Goal: Complete application form: Complete application form

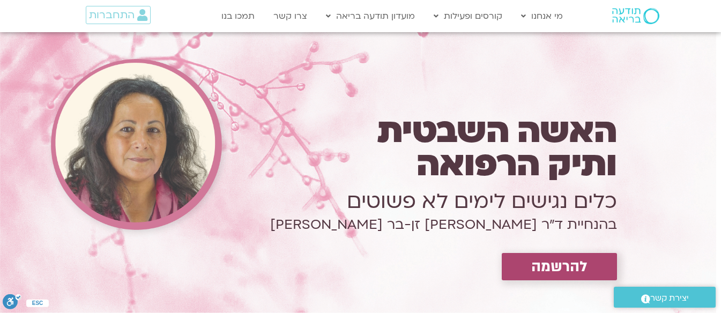
drag, startPoint x: 311, startPoint y: 271, endPoint x: 560, endPoint y: 263, distance: 249.3
click at [560, 263] on span "להרשמה" at bounding box center [559, 266] width 56 height 17
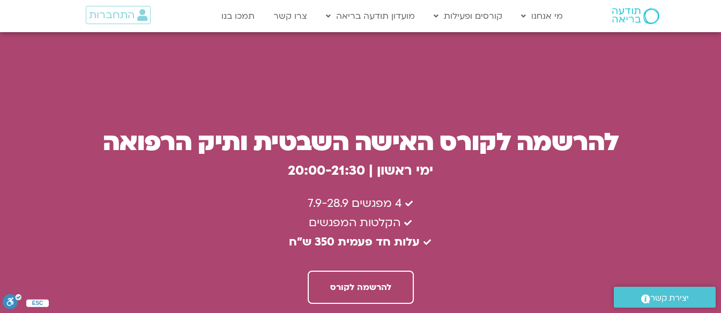
scroll to position [2938, 0]
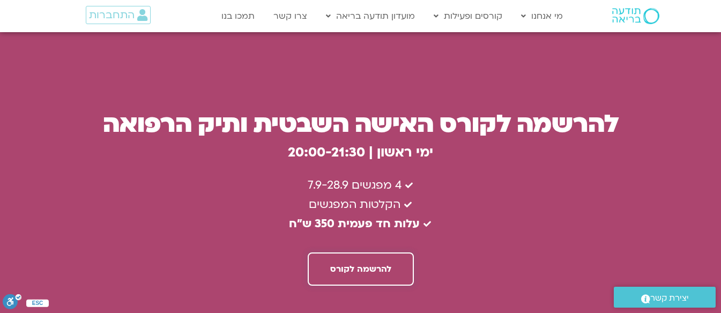
click at [367, 264] on span "להרשמה לקורס" at bounding box center [360, 269] width 61 height 10
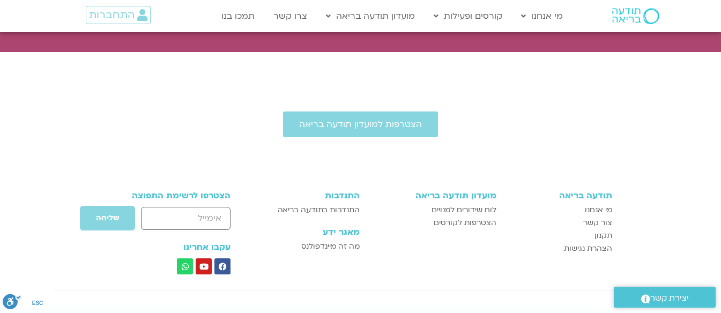
scroll to position [3311, 0]
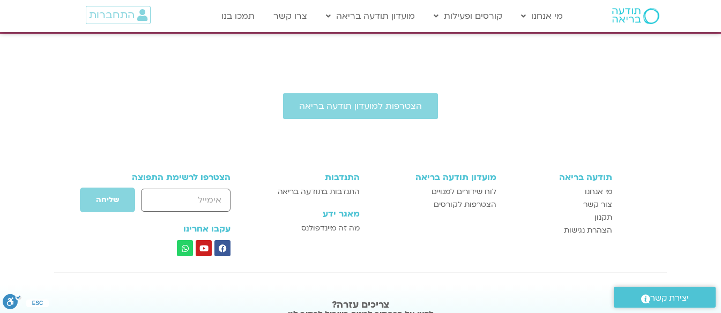
drag, startPoint x: 667, startPoint y: 295, endPoint x: 664, endPoint y: 287, distance: 9.2
click at [668, 296] on span "יצירת קשר" at bounding box center [669, 298] width 39 height 14
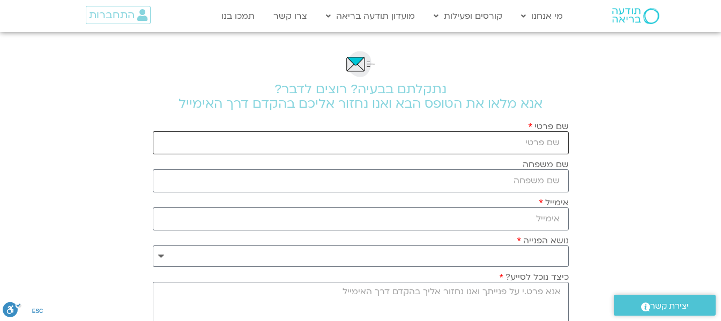
click at [514, 141] on input "שם פרטי" at bounding box center [361, 142] width 416 height 23
type input "רוני"
click at [550, 174] on input "שם משפחה" at bounding box center [361, 180] width 416 height 23
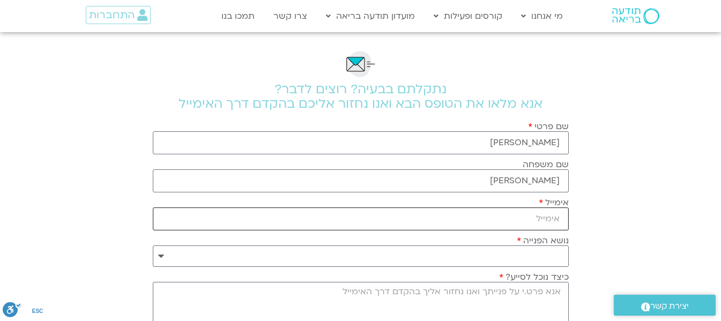
click at [495, 171] on input "רר" at bounding box center [361, 180] width 416 height 23
drag, startPoint x: 541, startPoint y: 178, endPoint x: 552, endPoint y: 188, distance: 14.8
click at [552, 188] on input "רר" at bounding box center [361, 180] width 416 height 23
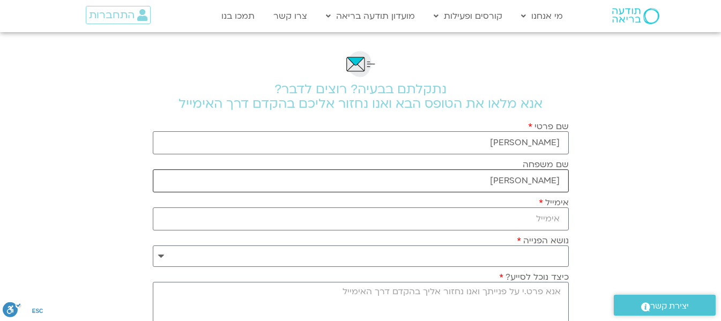
type input "רגב"
click at [475, 222] on input "אימייל" at bounding box center [361, 218] width 416 height 23
type input "רםמט"
drag, startPoint x: 372, startPoint y: 208, endPoint x: 97, endPoint y: 186, distance: 275.8
drag, startPoint x: 535, startPoint y: 218, endPoint x: 550, endPoint y: 217, distance: 15.0
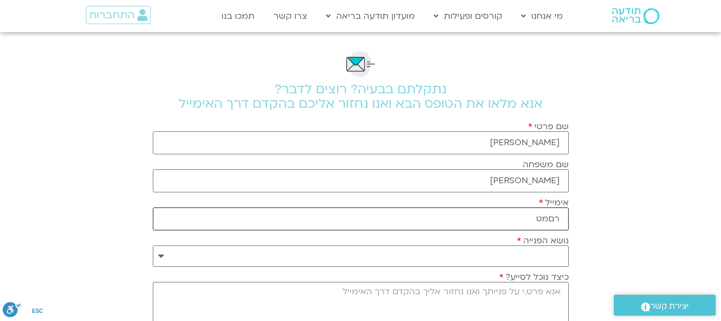
drag, startPoint x: 550, startPoint y: 217, endPoint x: 524, endPoint y: 215, distance: 26.3
click at [524, 215] on input "רםמט" at bounding box center [361, 218] width 416 height 23
type input "ר0מטרקעב"
drag, startPoint x: 510, startPoint y: 219, endPoint x: 577, endPoint y: 220, distance: 67.0
click at [577, 220] on section "**********" at bounding box center [360, 273] width 721 height 483
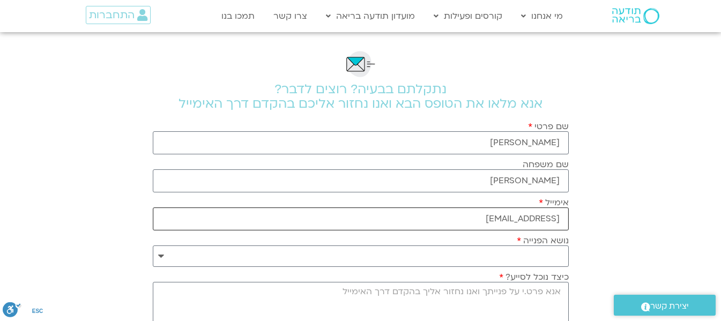
drag, startPoint x: 555, startPoint y: 219, endPoint x: 567, endPoint y: 220, distance: 12.9
click at [567, 220] on input "ronyregv@gmail.come" at bounding box center [361, 218] width 416 height 23
type input "ronyregv@gmail.com"
click at [467, 251] on select "**********" at bounding box center [361, 255] width 416 height 21
select select "**********"
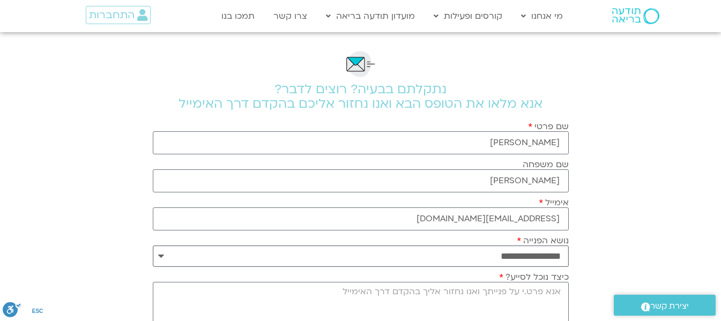
click at [153, 245] on select "**********" at bounding box center [361, 255] width 416 height 21
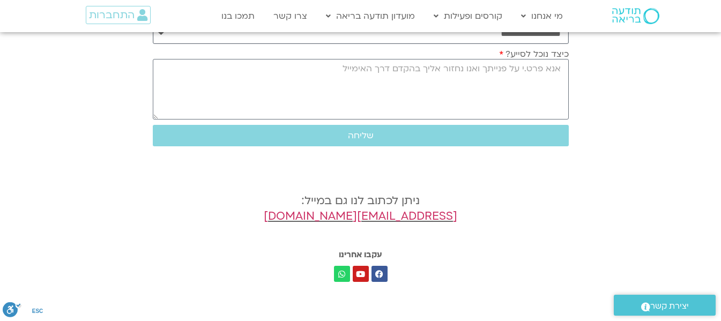
scroll to position [321, 0]
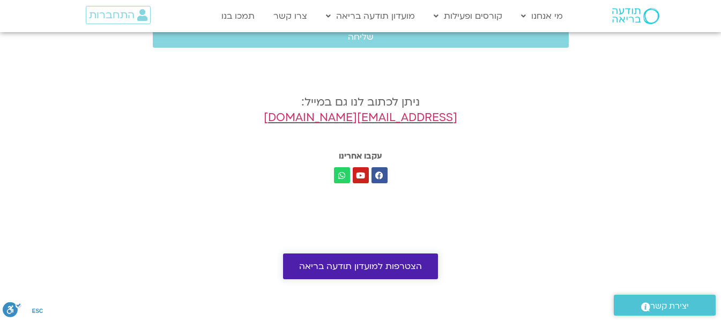
click at [401, 264] on span "הצטרפות למועדון תודעה בריאה" at bounding box center [360, 266] width 123 height 10
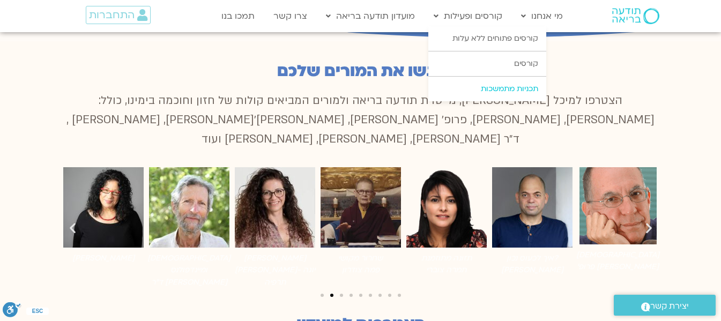
scroll to position [750, 0]
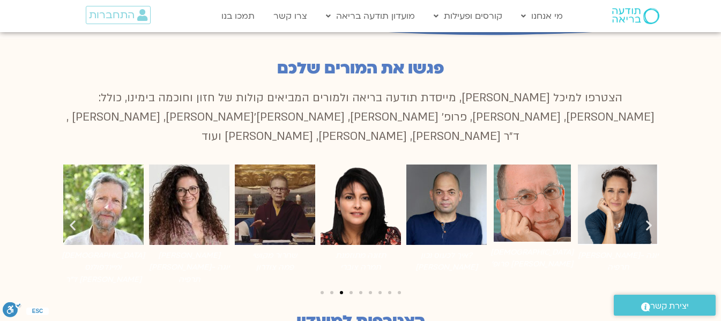
click at [85, 165] on img "3 / 9" at bounding box center [103, 205] width 80 height 80
click at [88, 171] on img "3 / 9" at bounding box center [103, 205] width 80 height 80
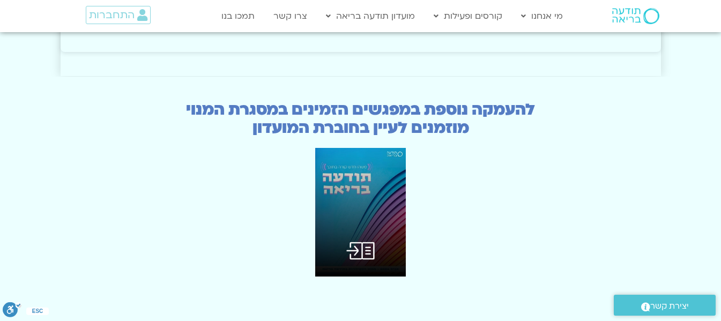
scroll to position [2640, 0]
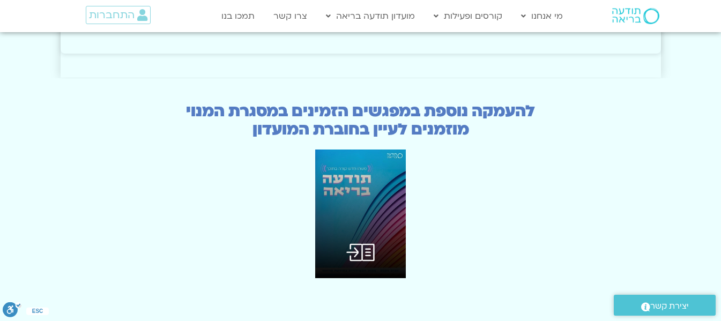
click at [352, 208] on img at bounding box center [360, 213] width 91 height 129
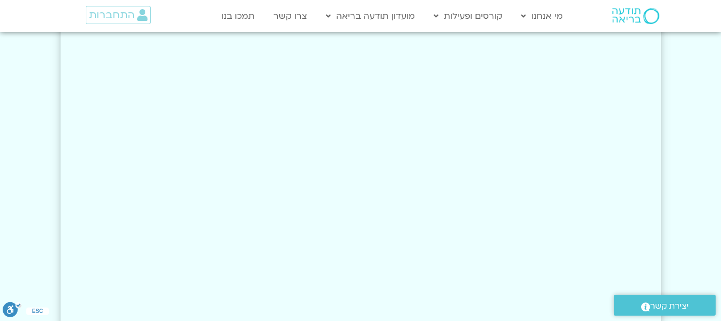
scroll to position [2158, 0]
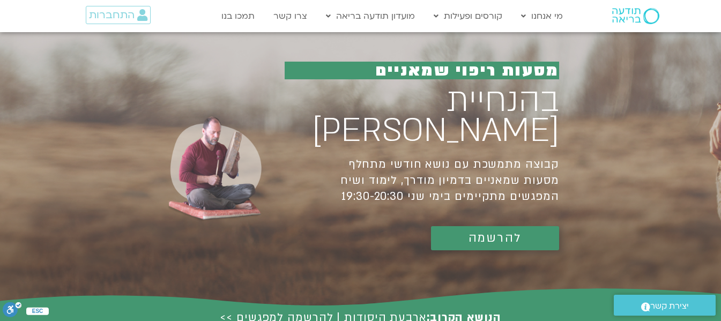
click at [475, 231] on span "להרשמה" at bounding box center [494, 237] width 53 height 13
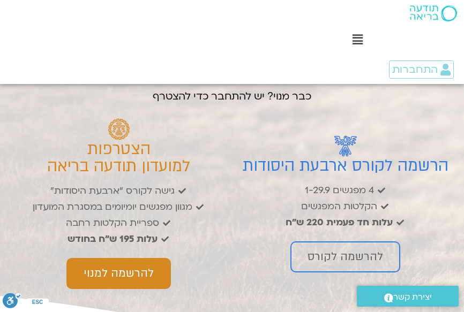
scroll to position [1767, 0]
